Goal: Book appointment/travel/reservation

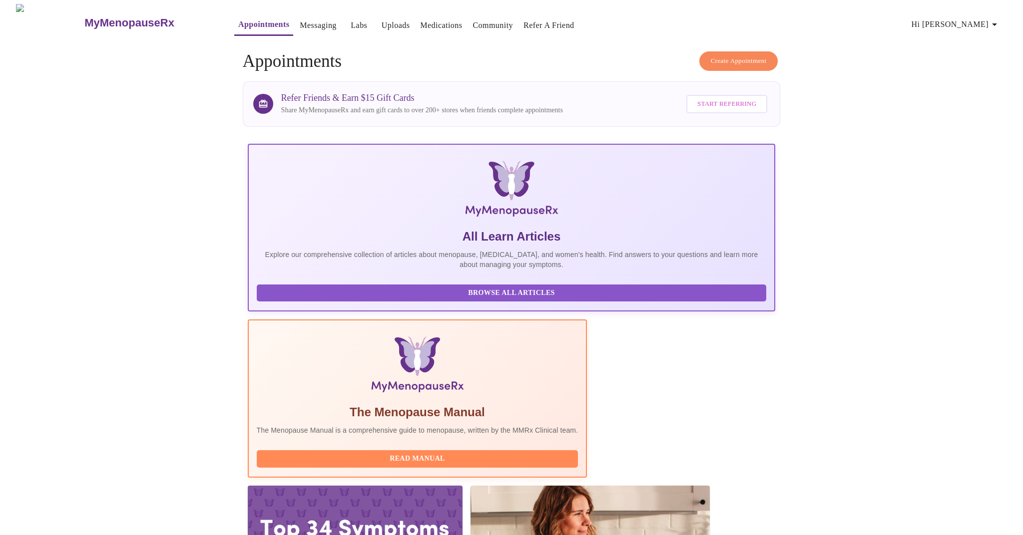
scroll to position [40, 0]
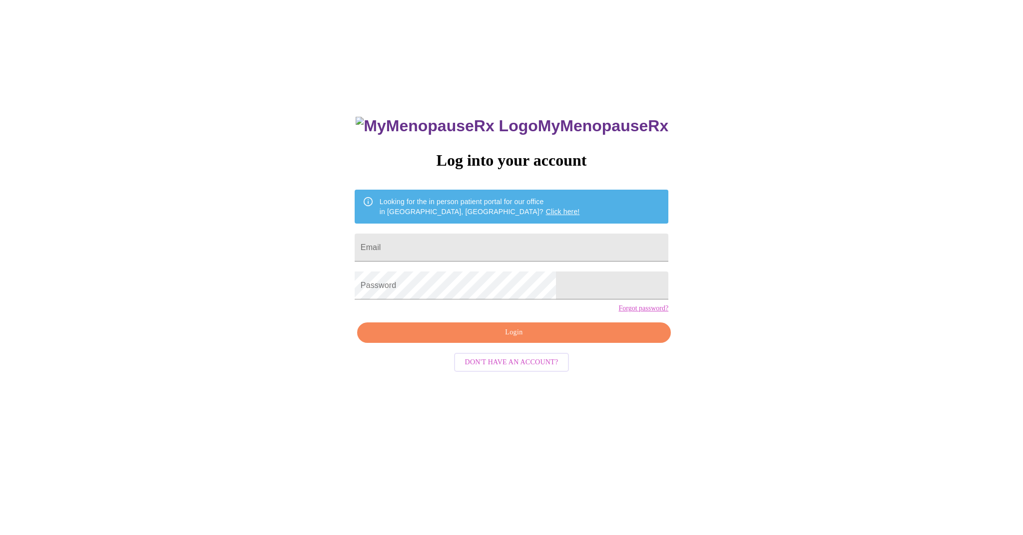
scroll to position [10, 0]
type input "[EMAIL_ADDRESS][DOMAIN_NAME]"
click at [500, 339] on span "Login" at bounding box center [514, 333] width 291 height 12
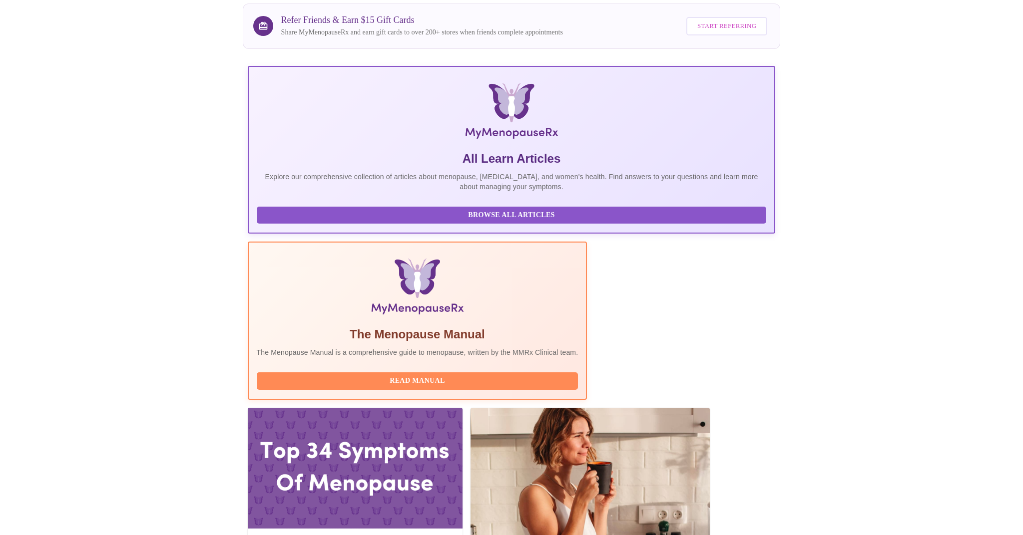
scroll to position [85, 0]
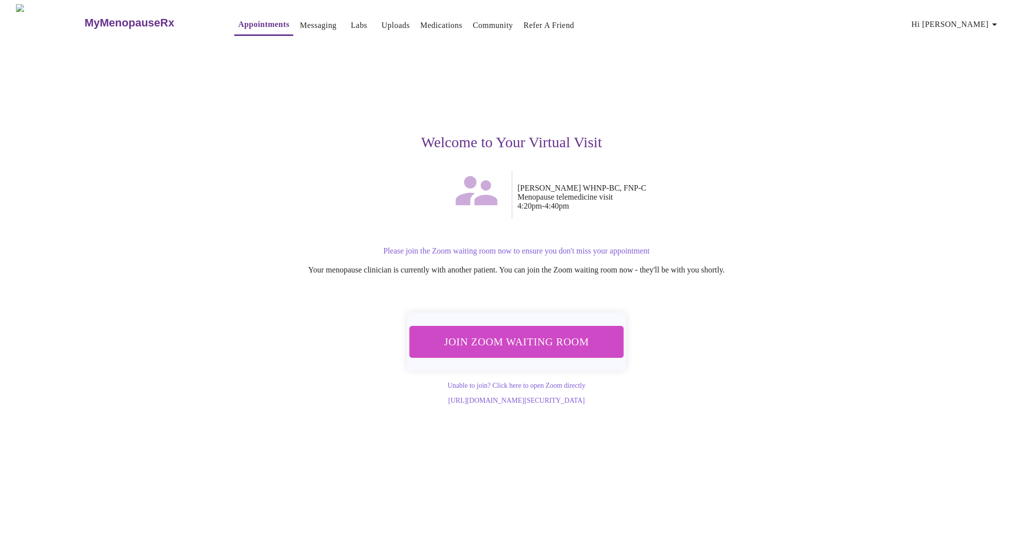
click at [541, 341] on span "Join Zoom Waiting Room" at bounding box center [516, 341] width 195 height 19
